Goal: Navigation & Orientation: Find specific page/section

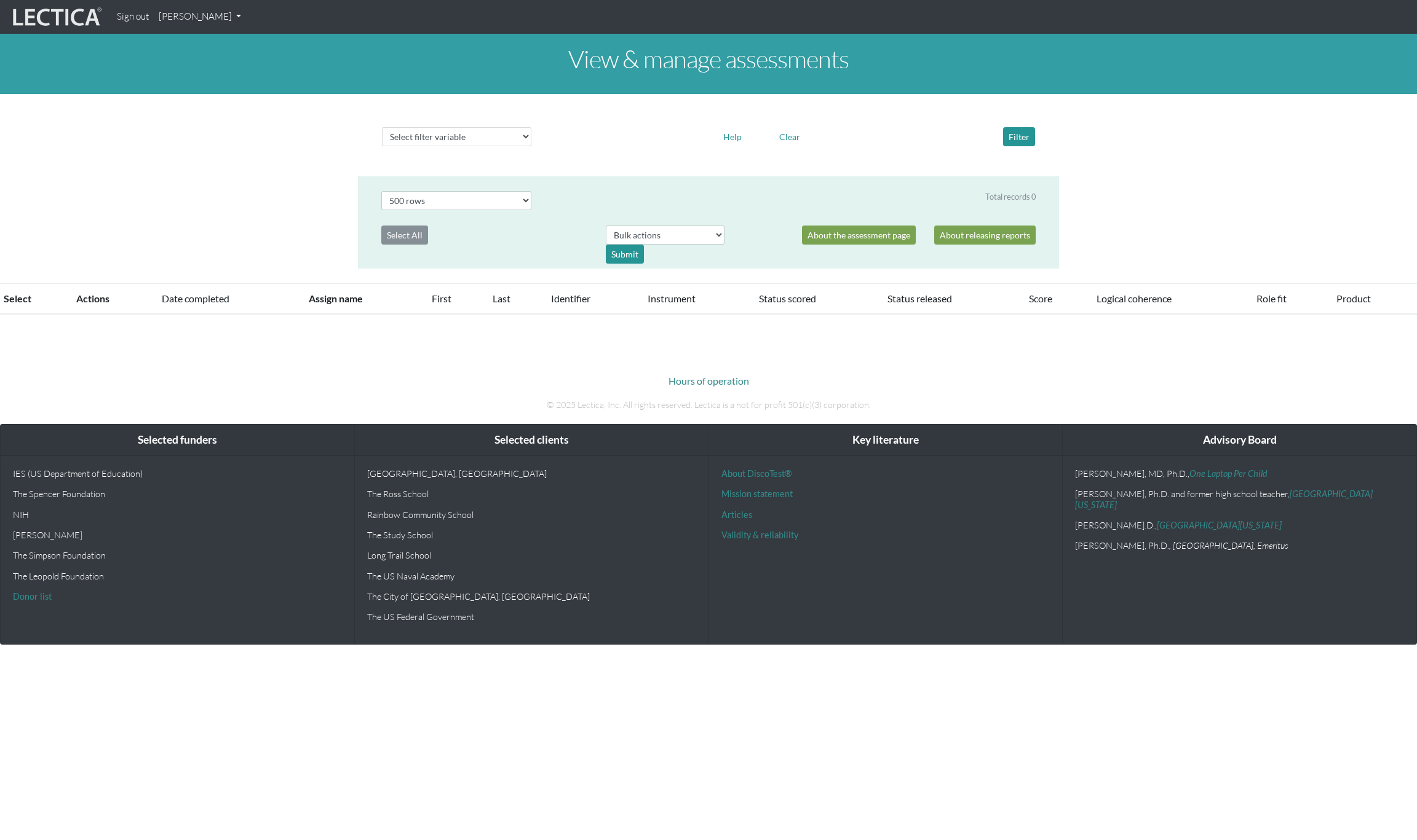
select select "500"
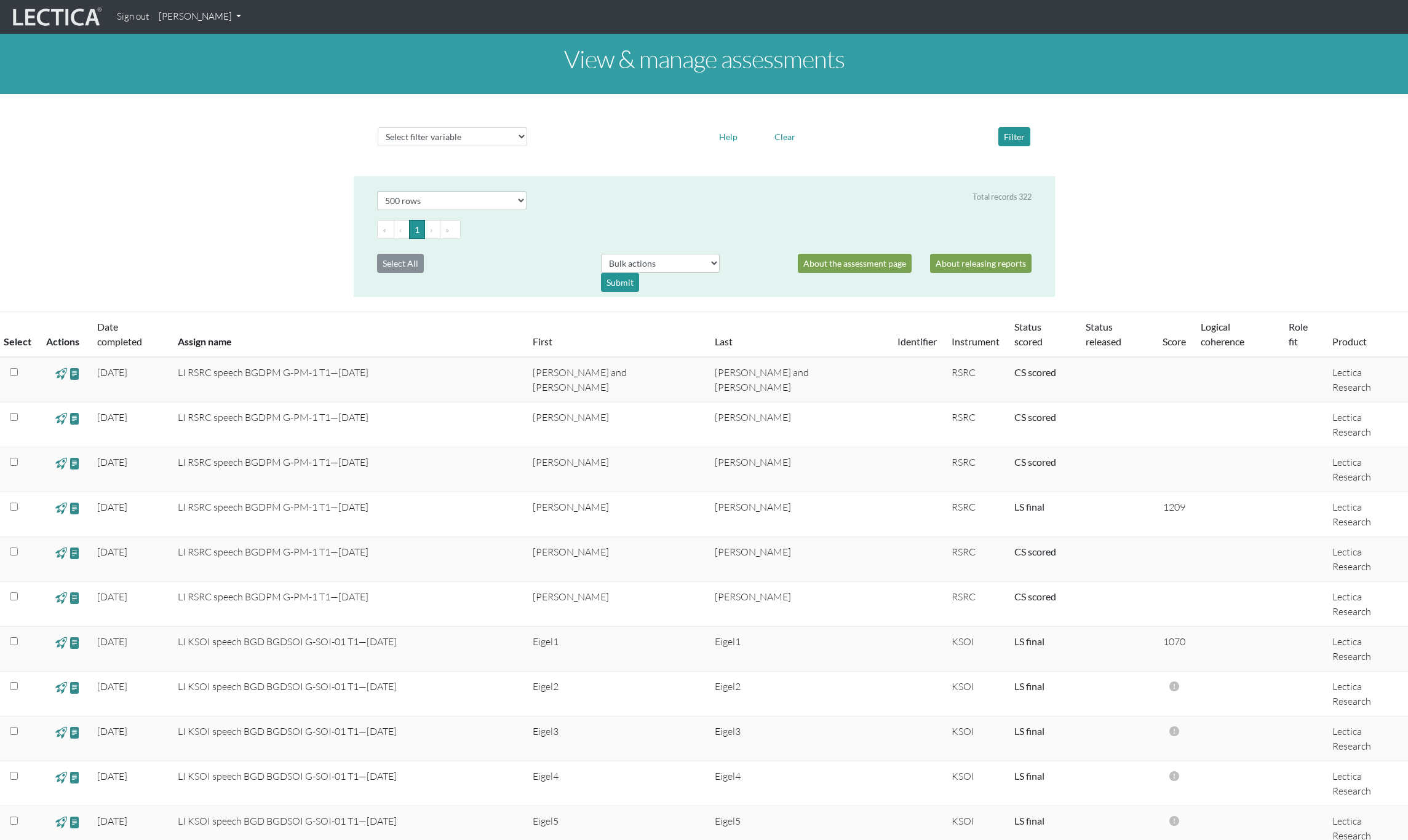
click at [240, 15] on link "[PERSON_NAME]" at bounding box center [199, 17] width 93 height 24
click at [207, 48] on link "My Profile" at bounding box center [216, 45] width 98 height 15
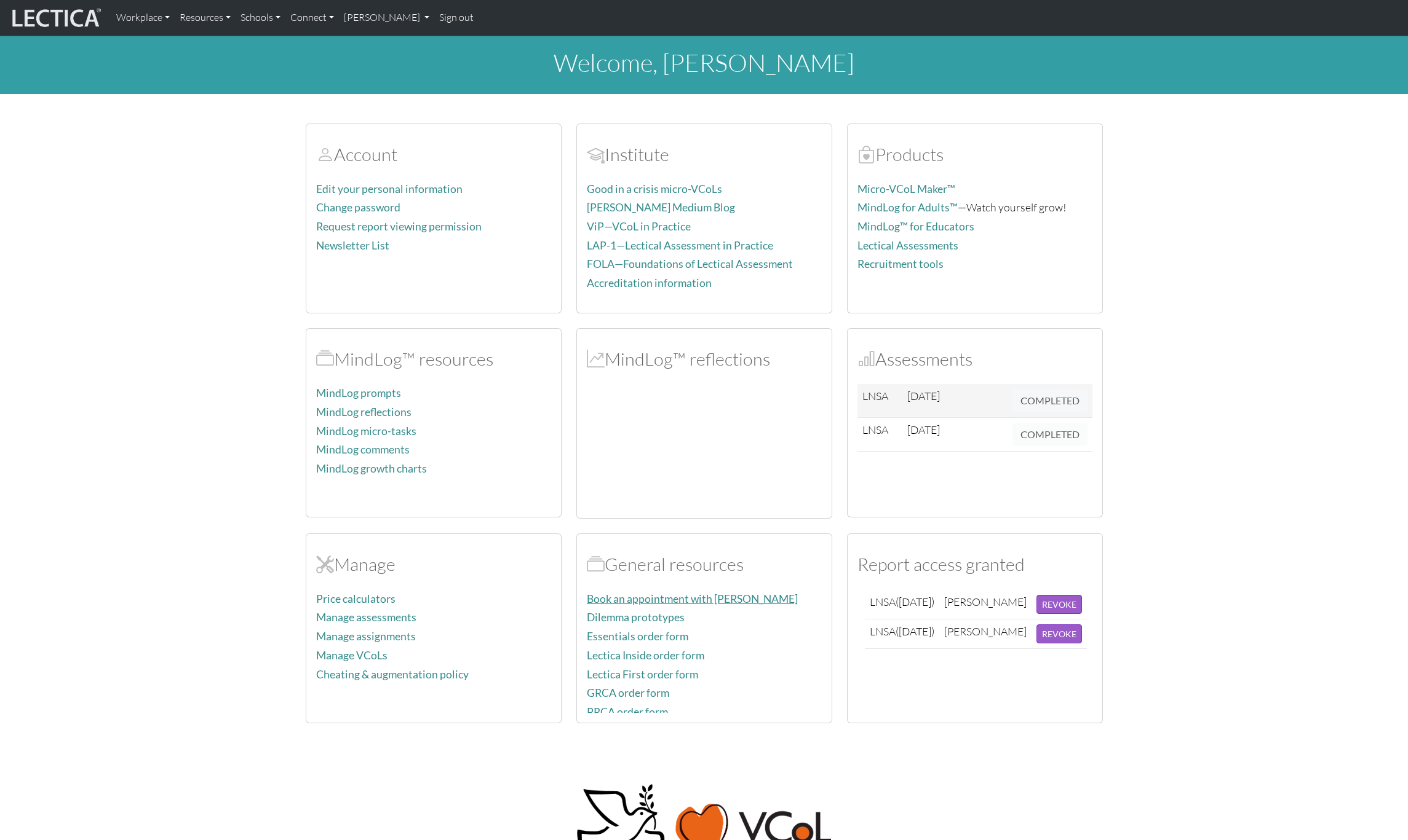
click at [668, 601] on link "Book an appointment with Dr. Dawson" at bounding box center [692, 598] width 211 height 13
